Goal: Task Accomplishment & Management: Use online tool/utility

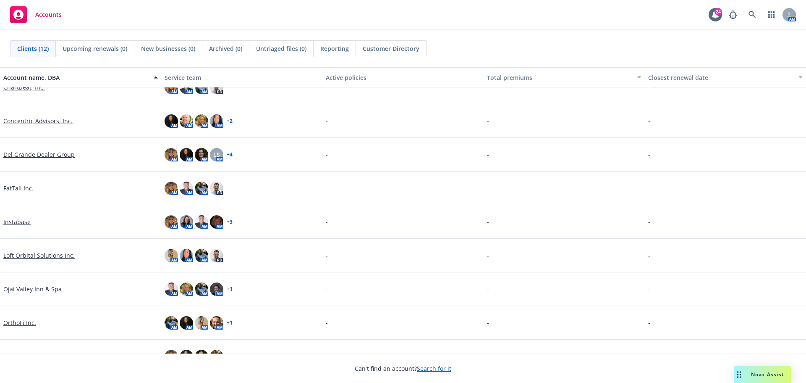
scroll to position [137, 0]
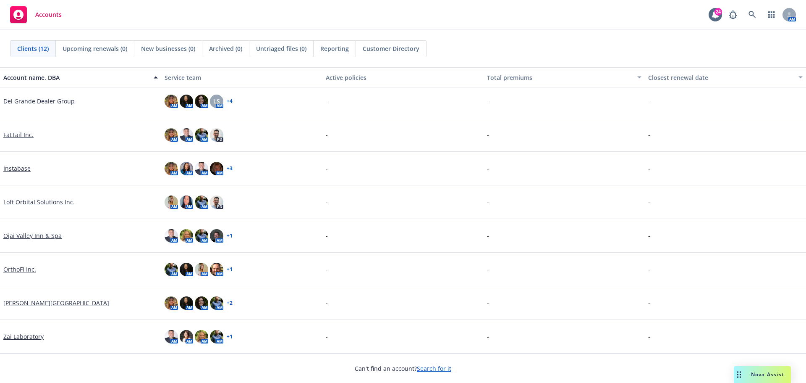
click at [42, 233] on link "Ojai Valley Inn & Spa" at bounding box center [32, 235] width 58 height 9
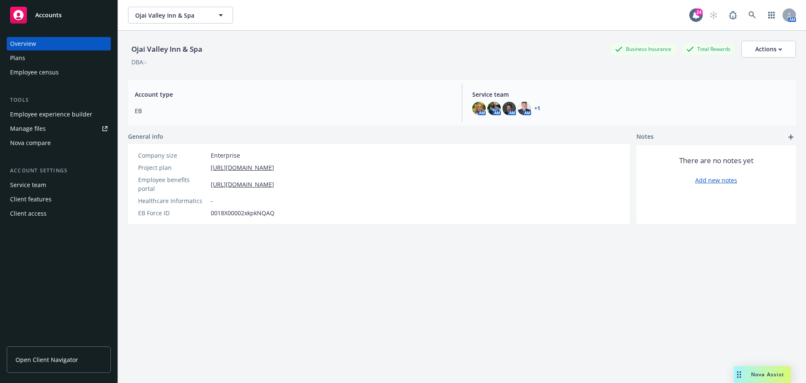
click at [65, 116] on div "Employee experience builder" at bounding box center [51, 113] width 82 height 13
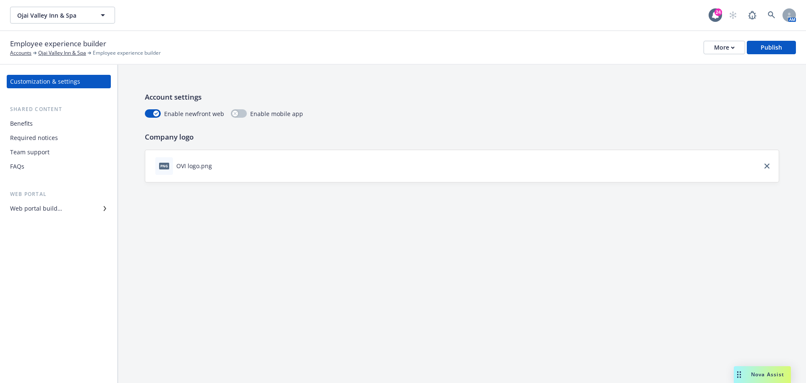
click at [71, 208] on div "Web portal builder" at bounding box center [58, 208] width 97 height 13
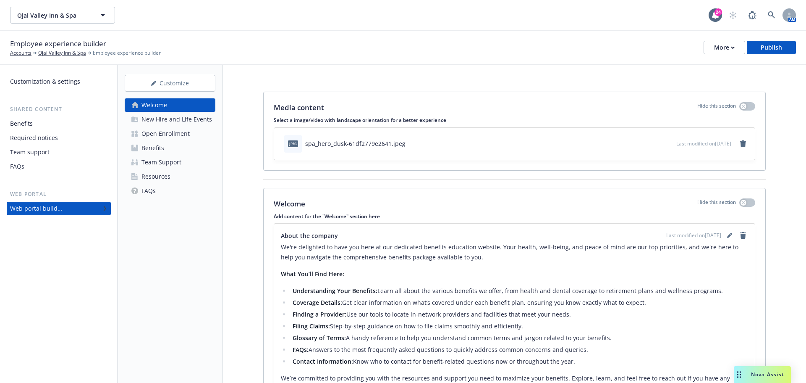
click at [34, 125] on div "Benefits" at bounding box center [58, 123] width 97 height 13
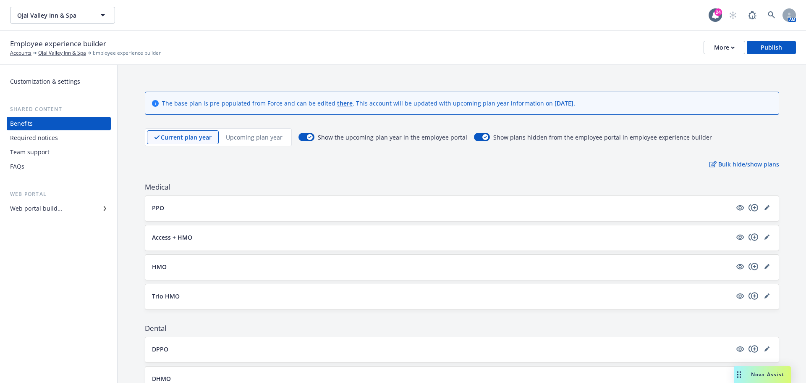
click at [37, 137] on div "Required notices" at bounding box center [34, 137] width 48 height 13
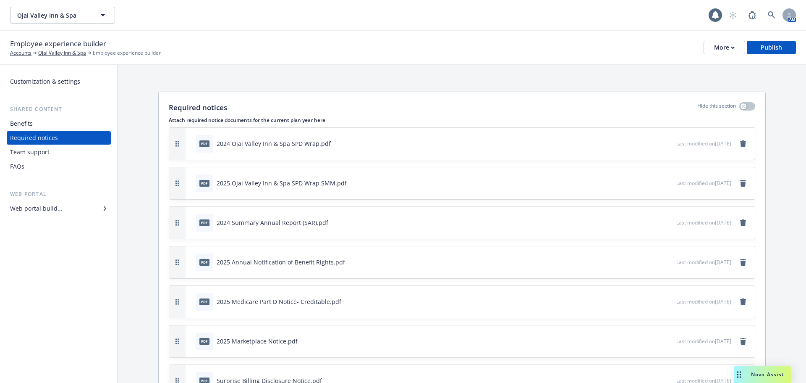
click at [54, 204] on div "Web portal builder" at bounding box center [36, 208] width 52 height 13
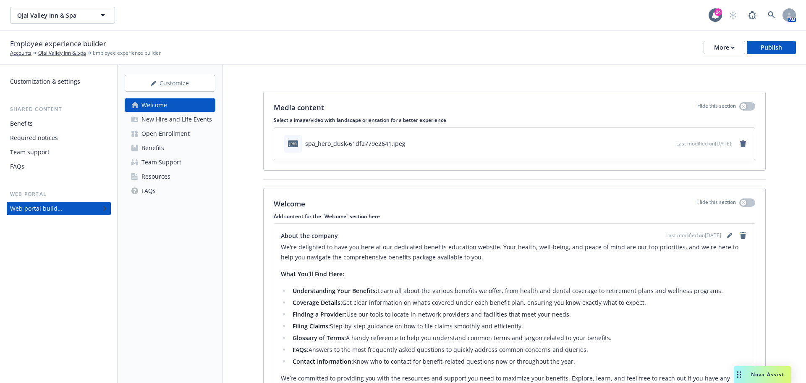
click at [168, 128] on div "Open Enrollment" at bounding box center [166, 133] width 48 height 13
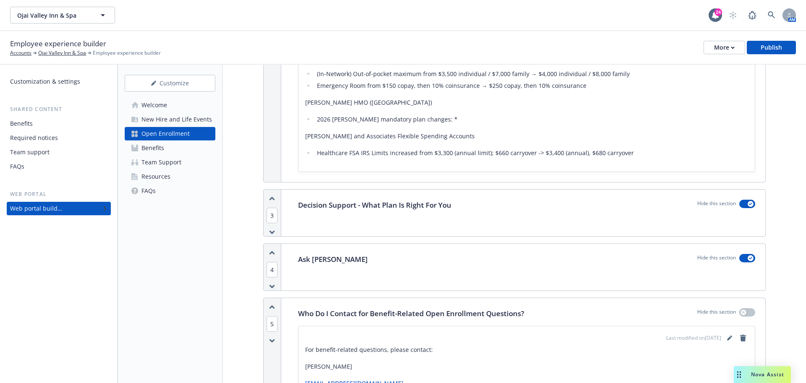
scroll to position [504, 0]
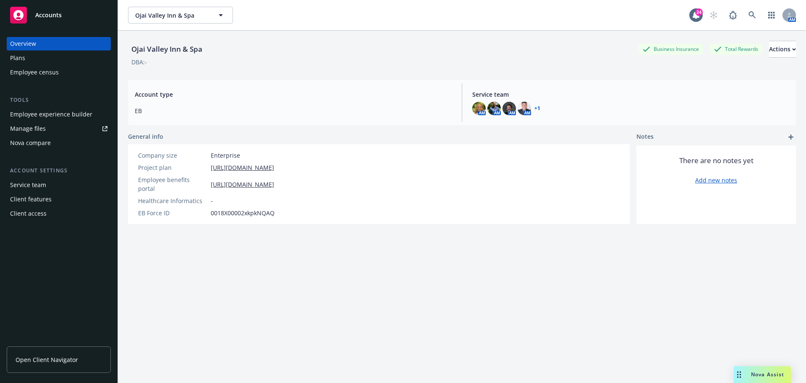
click at [759, 377] on span "Nova Assist" at bounding box center [767, 373] width 33 height 7
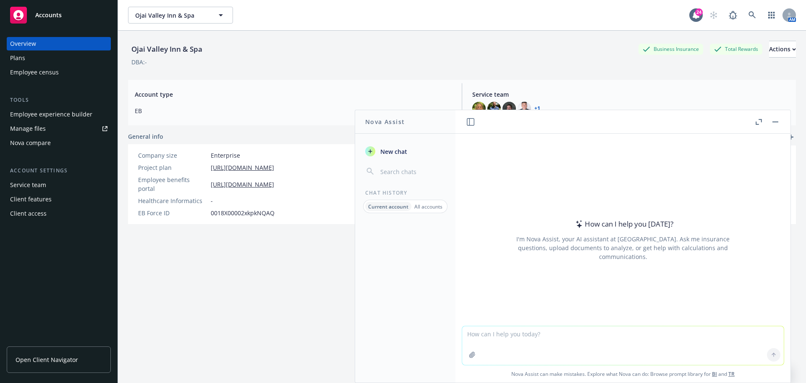
click at [516, 338] on textarea at bounding box center [623, 345] width 322 height 39
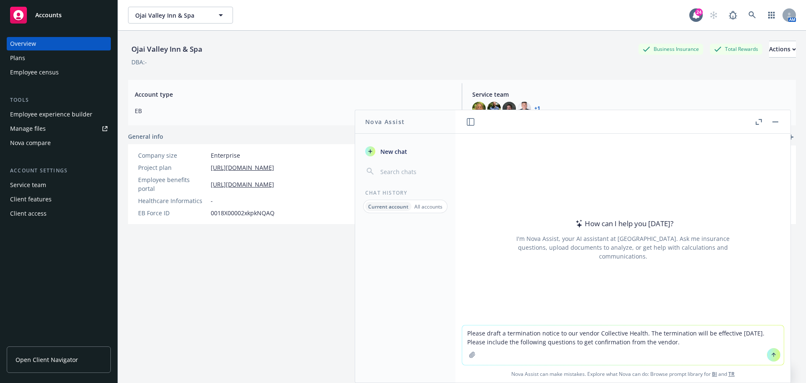
type textarea "Please draft a termination notice to our vendor Collective Health. The terminat…"
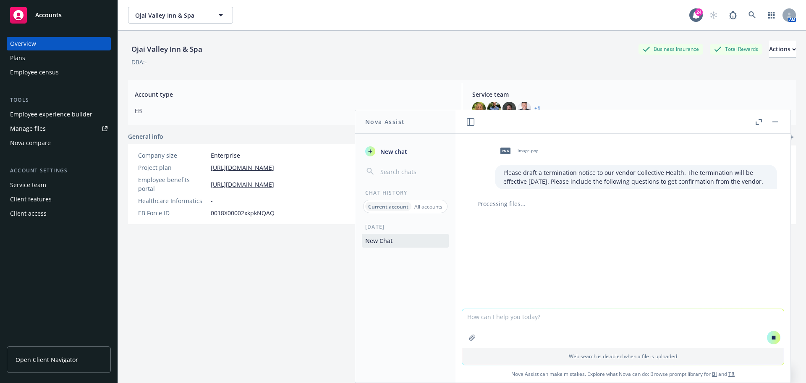
click at [508, 316] on textarea at bounding box center [623, 328] width 322 height 39
click at [485, 314] on img "button" at bounding box center [482, 327] width 29 height 29
click at [509, 292] on textarea at bounding box center [623, 288] width 322 height 39
click at [523, 316] on icon "button" at bounding box center [525, 317] width 4 height 4
click at [490, 316] on icon "button" at bounding box center [492, 317] width 4 height 4
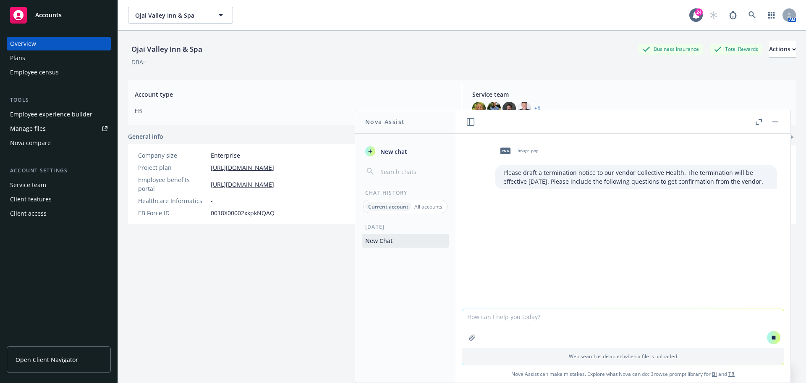
click at [548, 202] on div "png image.png Please draft a termination notice to our vendor Collective Health…" at bounding box center [623, 221] width 335 height 175
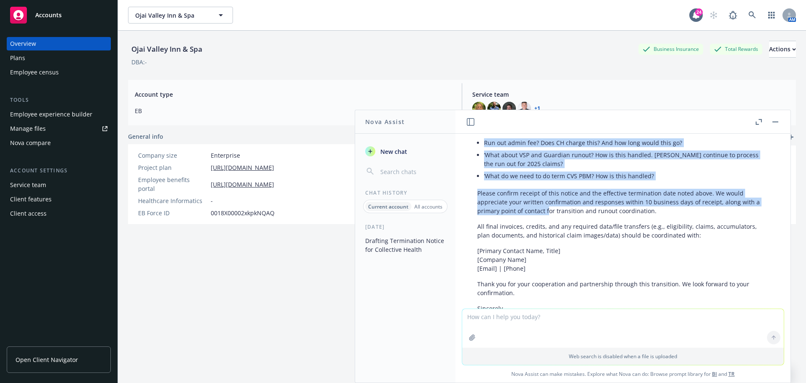
scroll to position [294, 0]
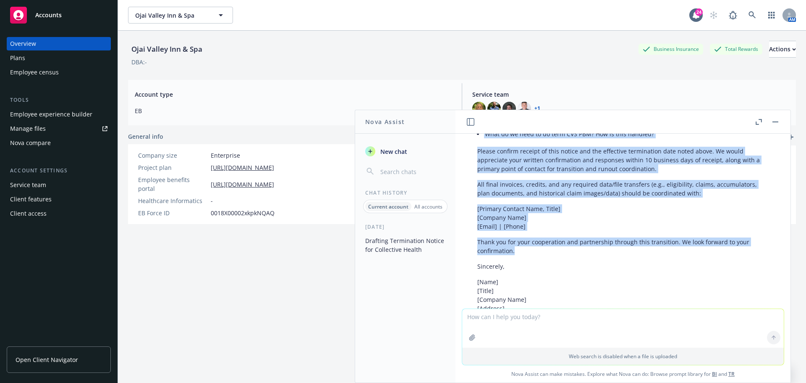
drag, startPoint x: 478, startPoint y: 236, endPoint x: 539, endPoint y: 249, distance: 62.2
click at [539, 249] on div "Below is a draft termination notice incorporating your requested effective date…" at bounding box center [623, 127] width 308 height 444
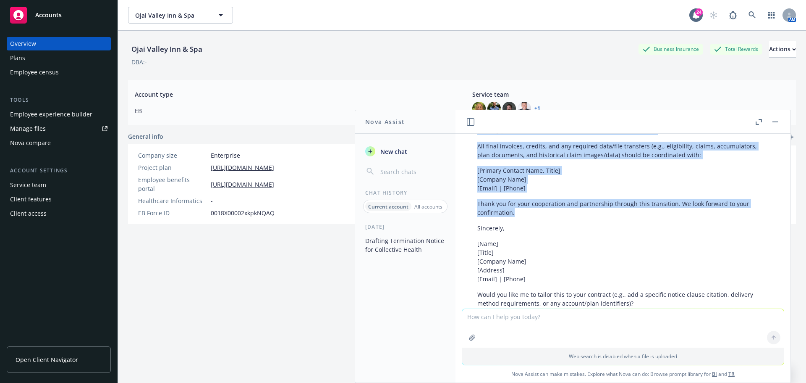
scroll to position [370, 0]
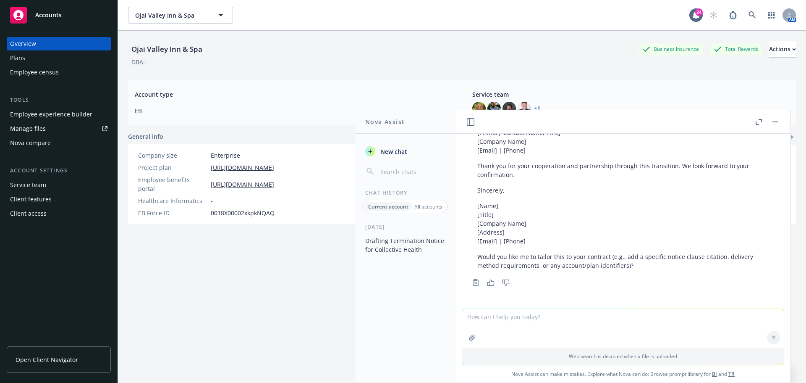
click at [511, 326] on textarea at bounding box center [623, 328] width 322 height 39
type textarea "Put this into an email format"
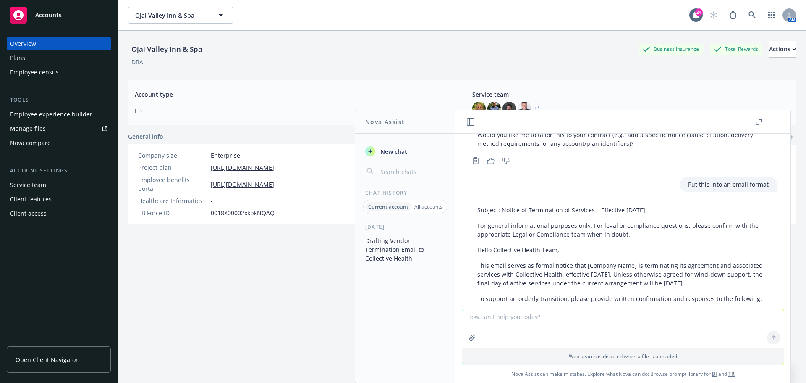
scroll to position [542, 0]
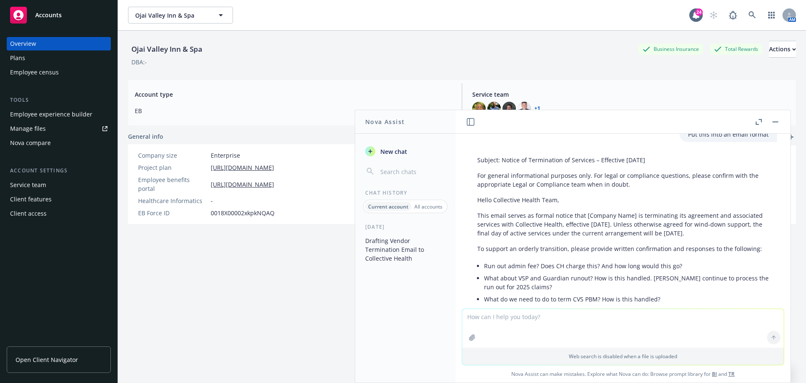
drag, startPoint x: 668, startPoint y: 159, endPoint x: 502, endPoint y: 163, distance: 165.9
click at [502, 163] on p "Subject: Notice of Termination of Services – Effective January 1, 2026" at bounding box center [622, 159] width 291 height 9
copy p "Notice of Termination of Services – Effective January 1, 2026"
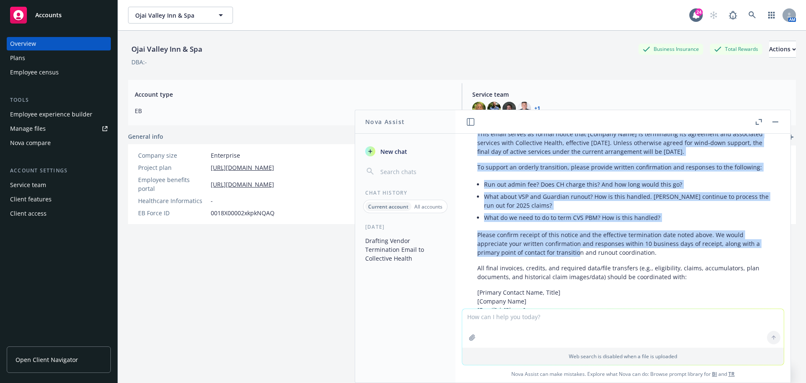
scroll to position [626, 0]
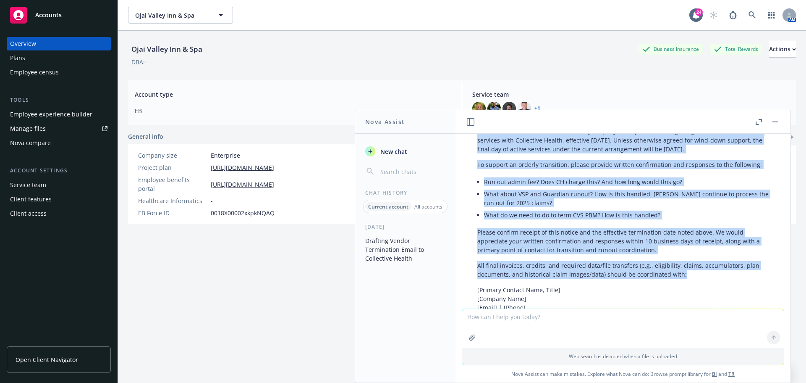
drag, startPoint x: 476, startPoint y: 201, endPoint x: 682, endPoint y: 275, distance: 218.9
click at [682, 275] on div "Subject: Notice of Termination of Services – Effective January 1, 2026 For gene…" at bounding box center [623, 233] width 308 height 331
copy div "Hello Collective Health Team, This email serves as formal notice that [Company …"
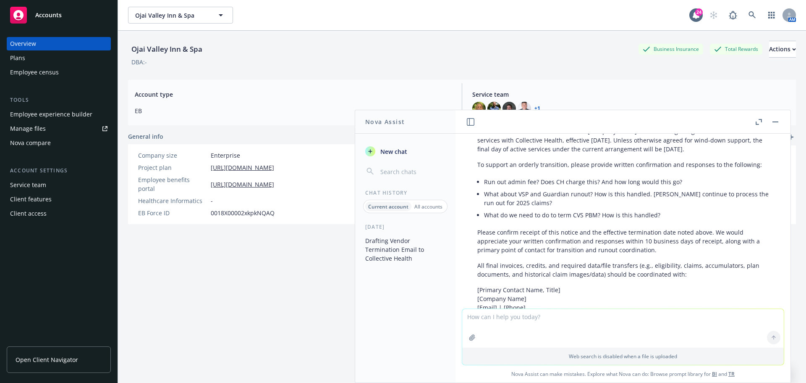
click at [512, 320] on textarea at bounding box center [623, 328] width 322 height 39
click at [470, 121] on icon "button" at bounding box center [471, 122] width 8 height 8
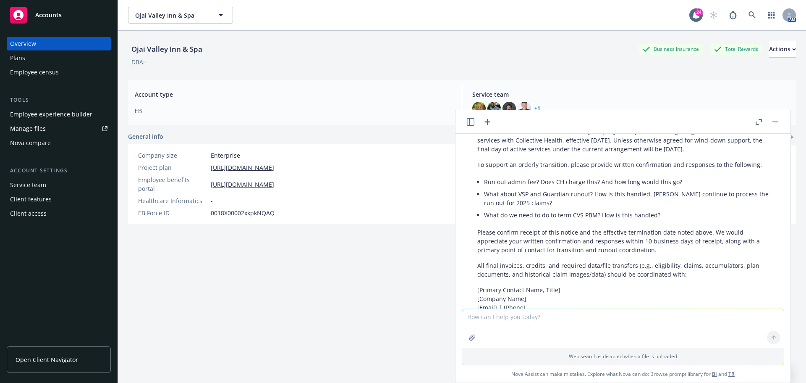
click at [468, 122] on icon "button" at bounding box center [471, 122] width 8 height 8
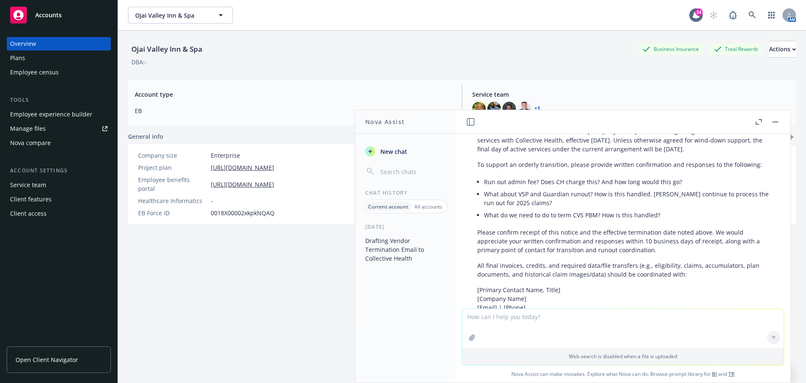
click at [473, 118] on icon "button" at bounding box center [471, 122] width 8 height 8
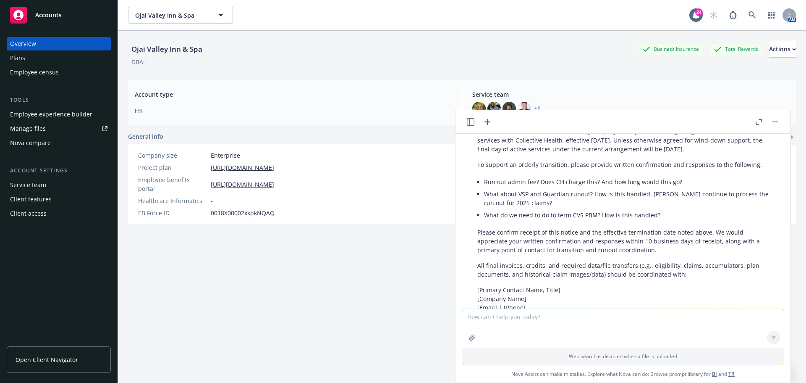
click at [490, 121] on icon "button" at bounding box center [487, 122] width 10 height 10
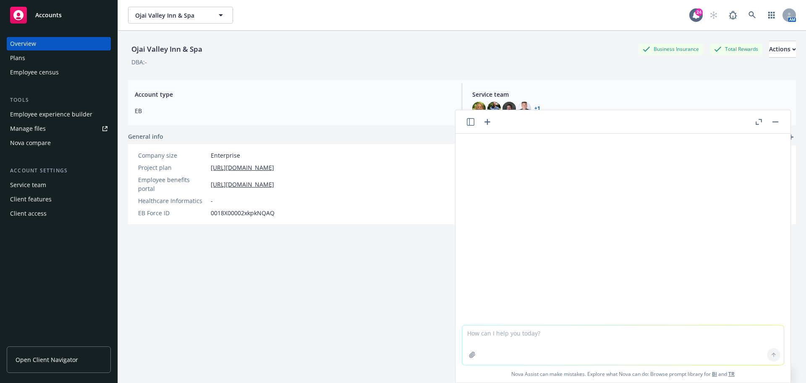
click at [512, 335] on textarea at bounding box center [623, 344] width 322 height 39
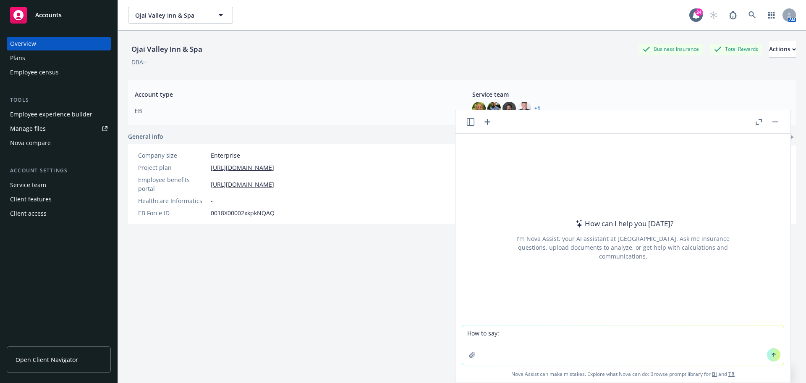
type textarea "How to say: Hello Collective Health Team, This email serves as formal notice th…"
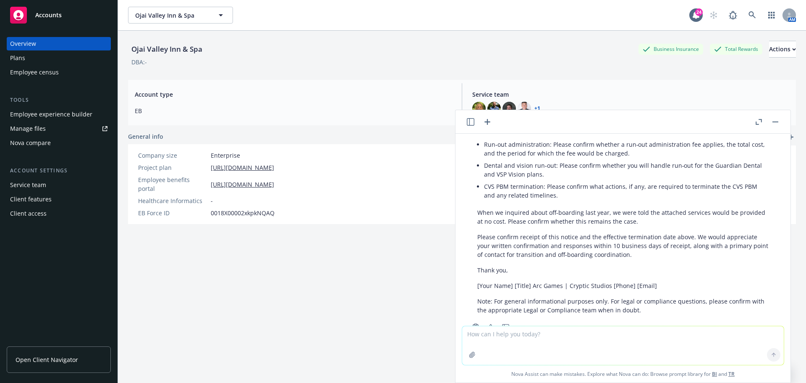
scroll to position [326, 0]
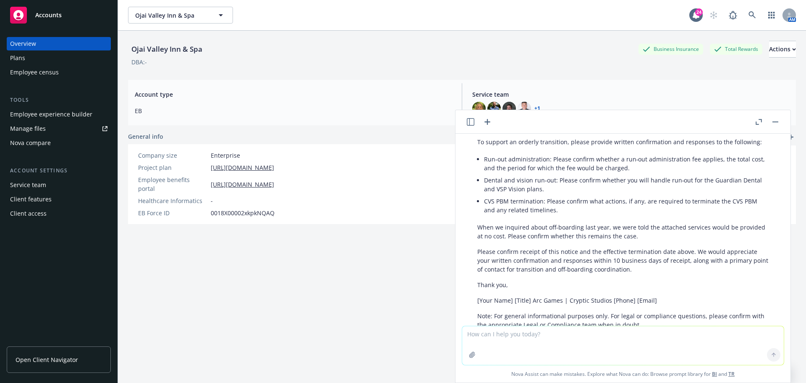
click at [519, 291] on div "Here’s a polished version you can copy/paste. Subject: Formal Notice of Termina…" at bounding box center [623, 181] width 308 height 302
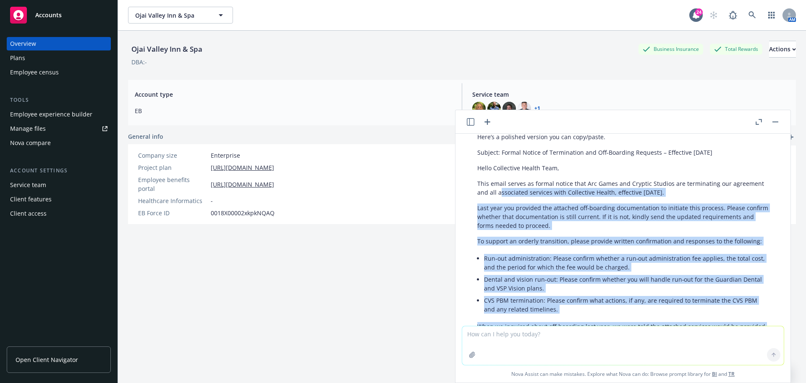
scroll to position [200, 0]
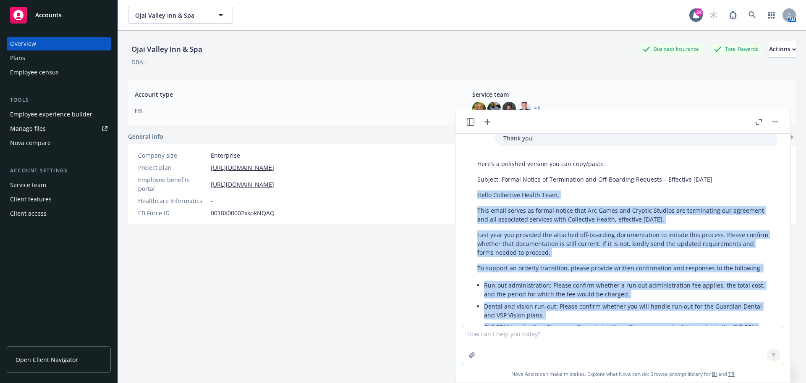
drag, startPoint x: 510, startPoint y: 286, endPoint x: 478, endPoint y: 199, distance: 92.6
click at [478, 199] on div "Here’s a polished version you can copy/paste. Subject: Formal Notice of Termina…" at bounding box center [623, 307] width 308 height 302
copy div "Hello Collective Health Team, This email serves as formal notice that Arc Games…"
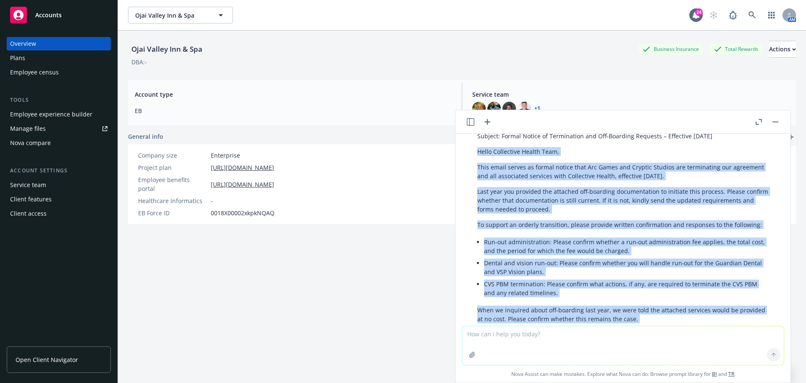
scroll to position [284, 0]
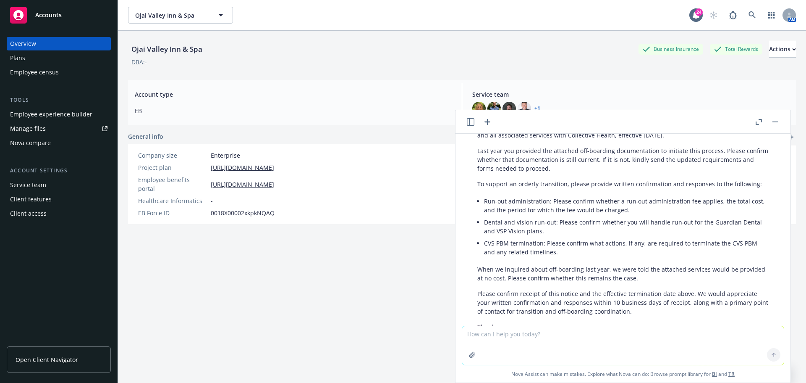
click at [521, 335] on textarea at bounding box center [623, 345] width 322 height 39
paste textarea "No apologies needed! I am sorry to hear that Emmie is sick ☹. Hopefully, it pas…"
type textarea "How to say: No apologies needed! I am sorry to hear that Emmie is sick ☹. Hopef…"
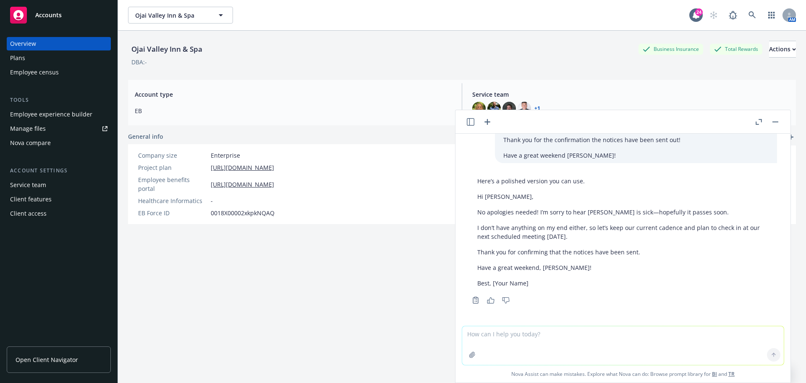
scroll to position [601, 0]
drag, startPoint x: 537, startPoint y: 268, endPoint x: 546, endPoint y: 268, distance: 8.8
click at [537, 268] on p "Have a great weekend, Cora!" at bounding box center [622, 266] width 291 height 9
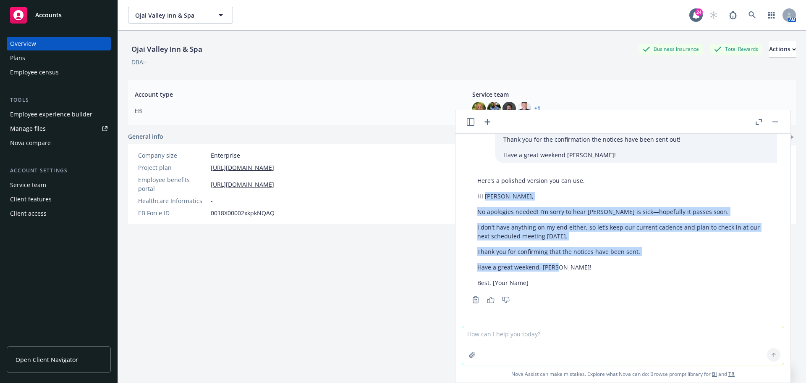
drag, startPoint x: 560, startPoint y: 267, endPoint x: 485, endPoint y: 196, distance: 102.8
click at [485, 196] on div "Here’s a polished version you can use. Hi Cora, No apologies needed! I’m sorry …" at bounding box center [623, 232] width 308 height 118
copy div "Cora, No apologies needed! I’m sorry to hear Emmie is sick—hopefully it passes …"
